Goal: Task Accomplishment & Management: Manage account settings

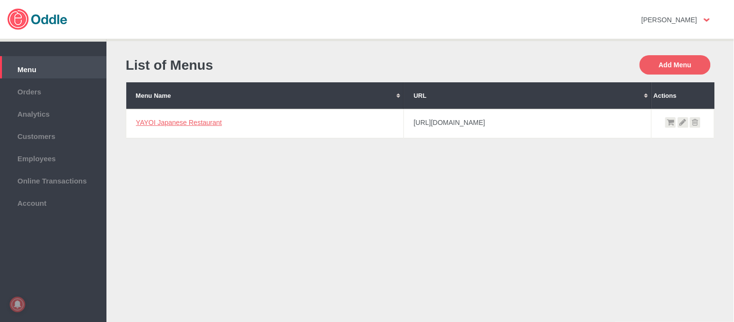
drag, startPoint x: 70, startPoint y: 95, endPoint x: 87, endPoint y: 75, distance: 25.7
click at [70, 95] on span "Orders" at bounding box center [53, 90] width 97 height 11
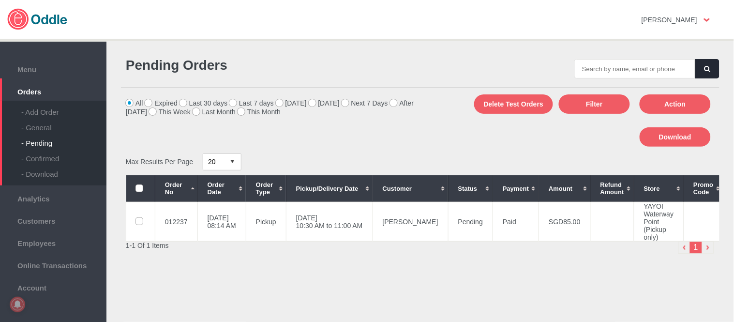
click at [44, 132] on div "- Pending" at bounding box center [63, 139] width 85 height 15
type input "012811"
click at [706, 71] on icon "button" at bounding box center [707, 69] width 6 height 6
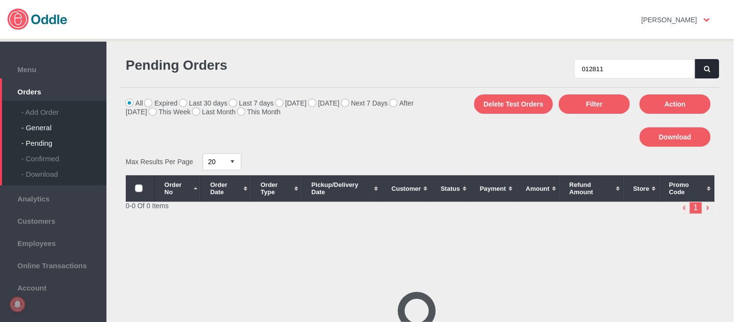
click at [46, 123] on div "- General" at bounding box center [63, 123] width 85 height 15
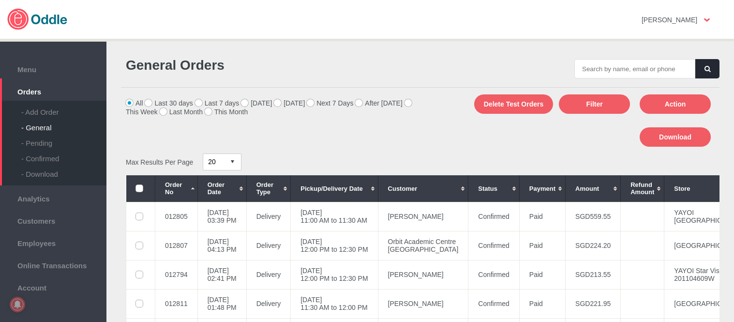
click at [633, 70] on input "text" at bounding box center [634, 68] width 121 height 19
type input "012811"
click at [707, 66] on button "button" at bounding box center [707, 68] width 24 height 19
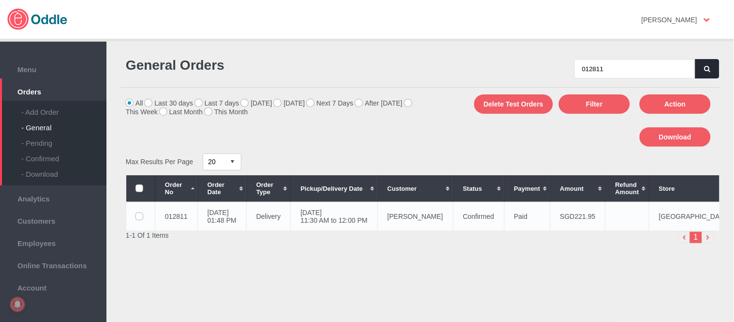
click at [371, 219] on td "01 Oct 2025, Wed 11:30 AM to 12:00 PM" at bounding box center [334, 216] width 87 height 29
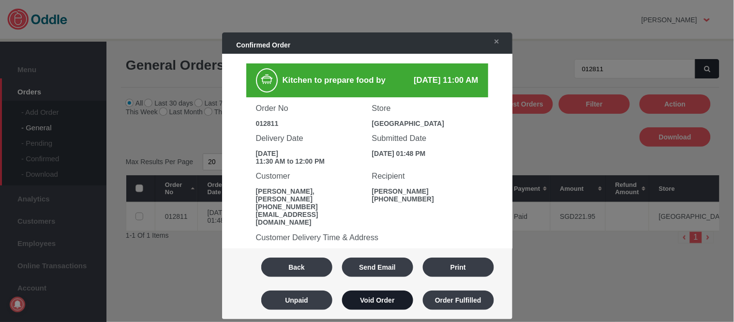
click at [388, 296] on button "Void Order" at bounding box center [377, 299] width 71 height 19
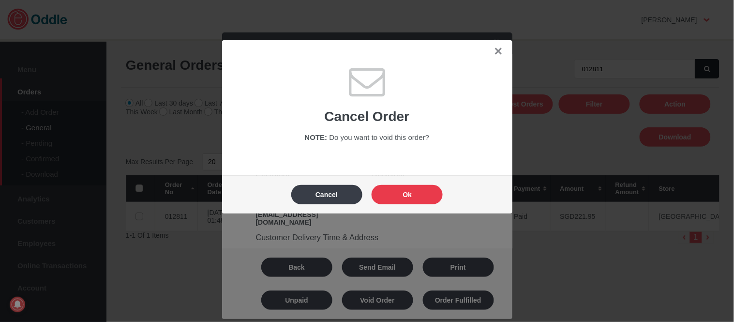
click at [416, 196] on button "Ok" at bounding box center [406, 194] width 71 height 19
click at [0, 0] on div "Click here to cancel" at bounding box center [0, 0] width 0 height 0
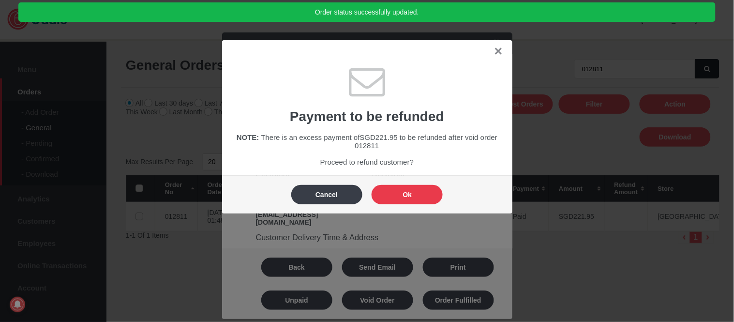
click at [416, 196] on body "Click here to cancel Mary Kaye No messages Support Settings Sign Out Settings S…" at bounding box center [367, 161] width 734 height 322
click at [416, 196] on button "Ok" at bounding box center [406, 194] width 71 height 19
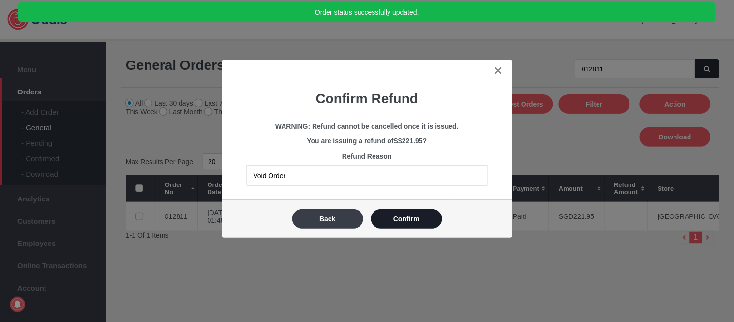
click at [416, 209] on button "Confirm" at bounding box center [406, 218] width 71 height 19
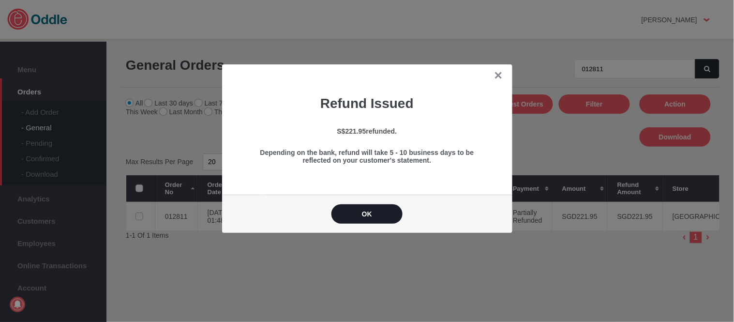
click at [351, 214] on button "OK" at bounding box center [366, 213] width 71 height 19
